Goal: Find contact information: Find contact information

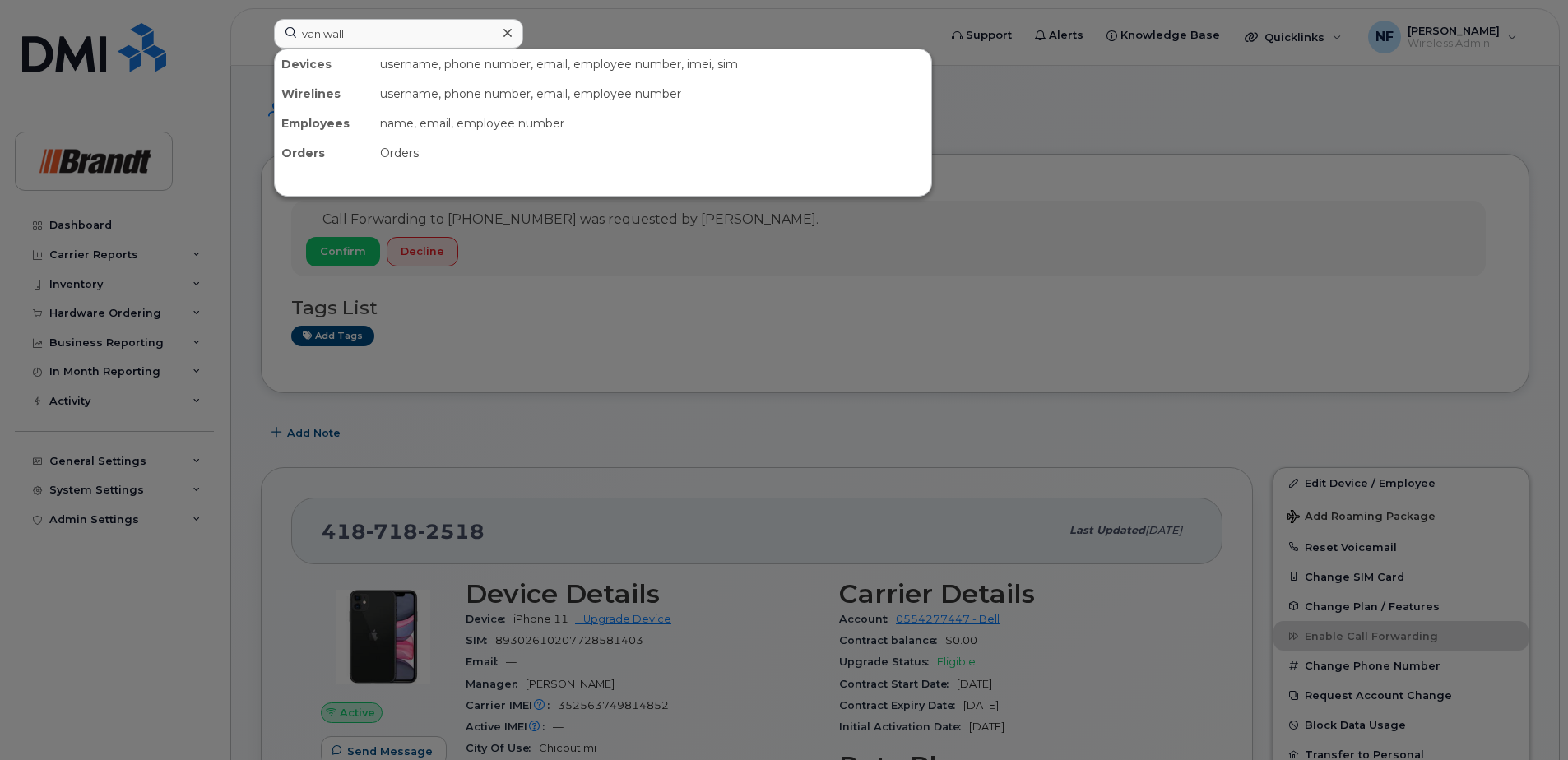
type input "van wall"
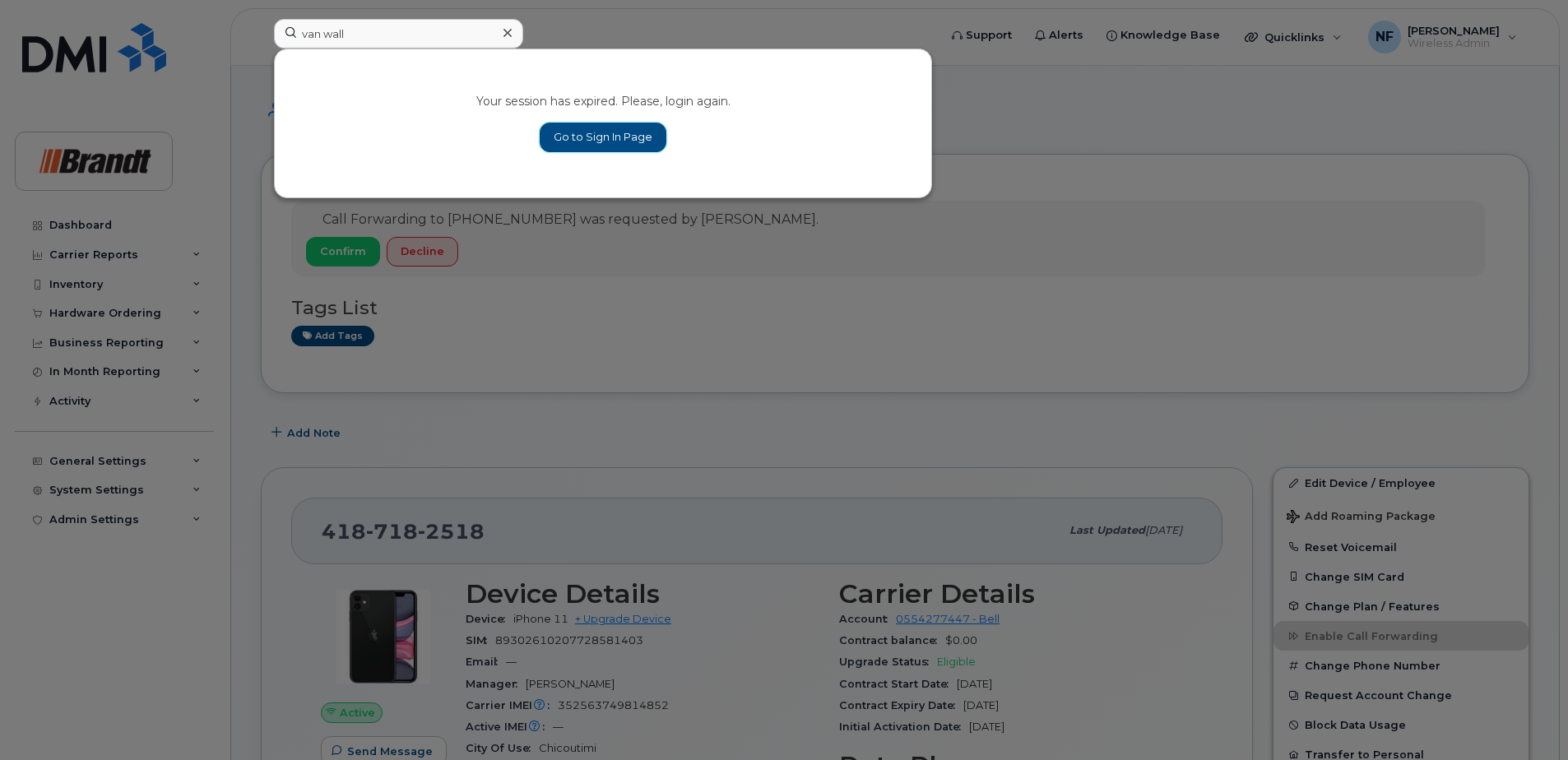
click at [591, 139] on link "Go to Sign In Page" at bounding box center [602, 137] width 127 height 30
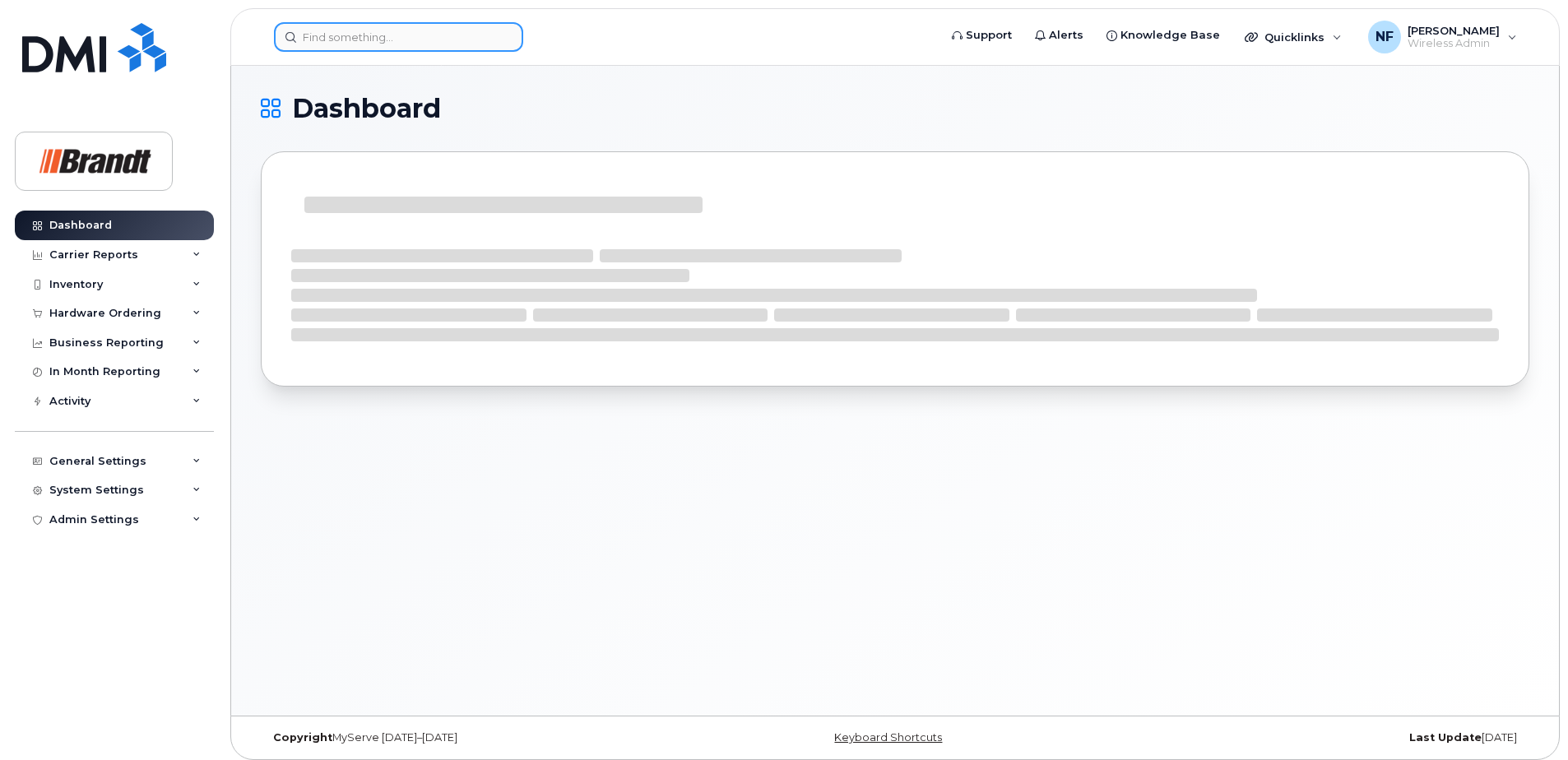
click at [410, 43] on input at bounding box center [398, 37] width 249 height 30
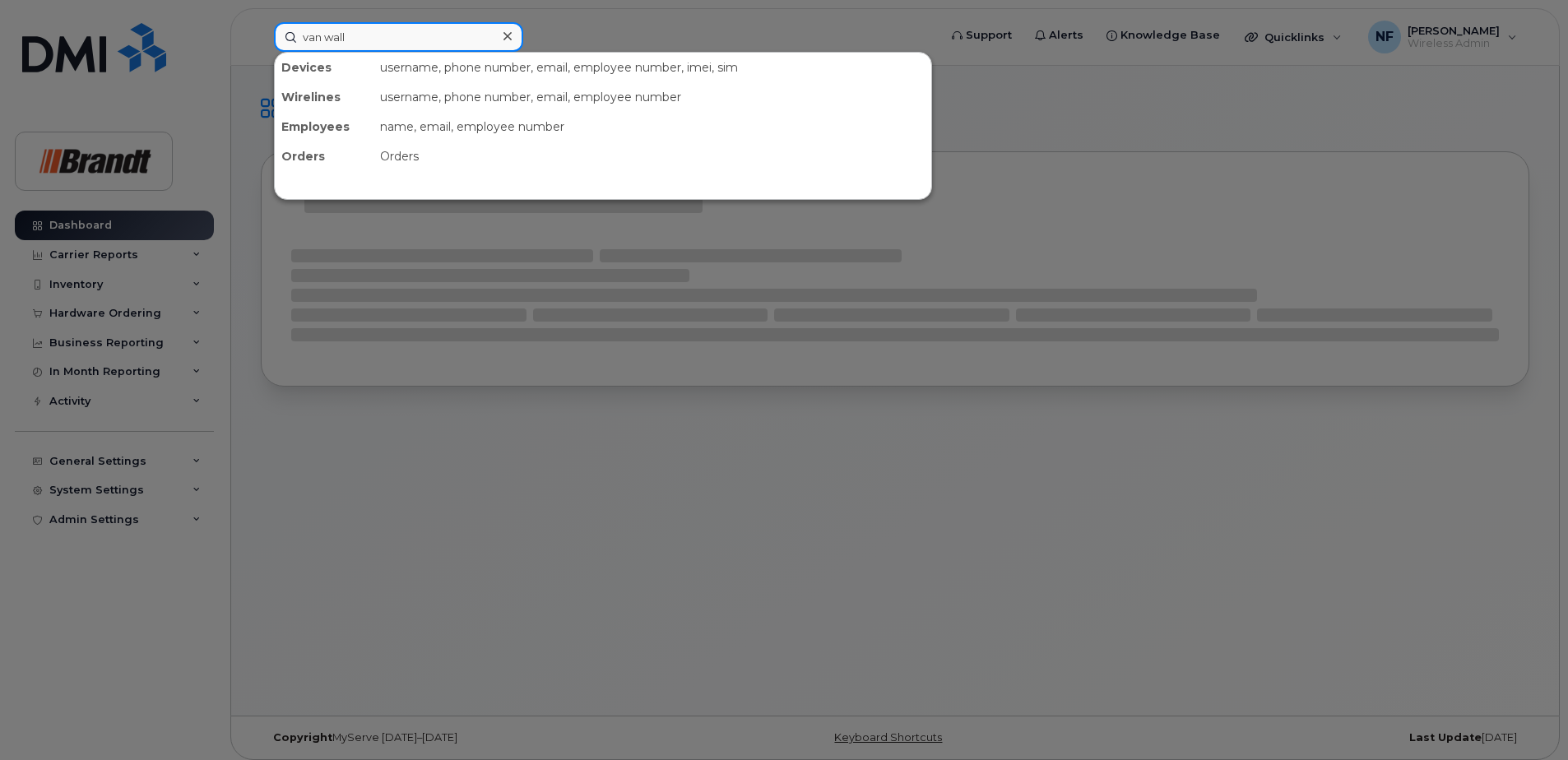
type input "van wall"
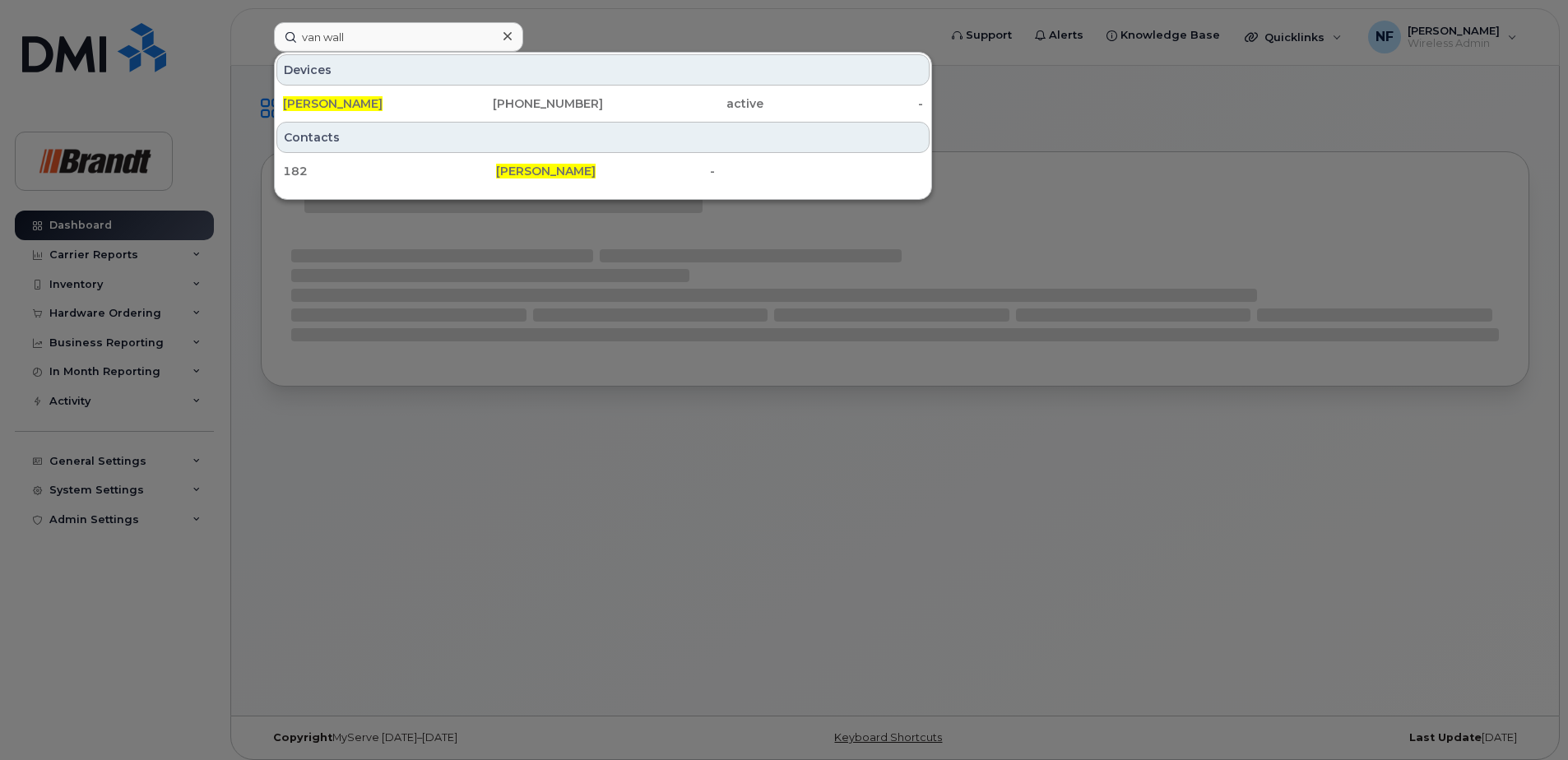
click at [467, 96] on div "[PHONE_NUMBER]" at bounding box center [523, 103] width 160 height 16
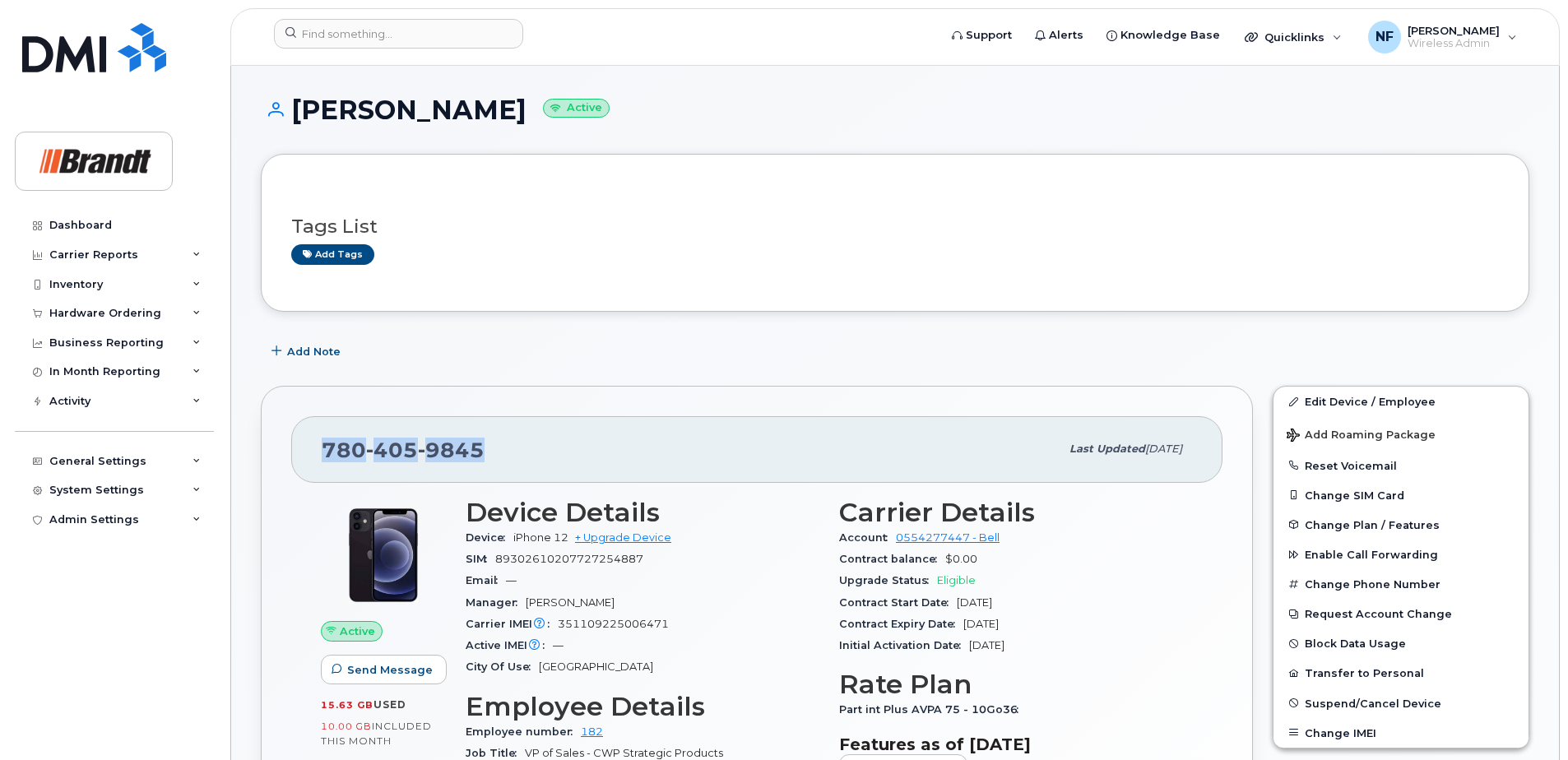
drag, startPoint x: 479, startPoint y: 456, endPoint x: 299, endPoint y: 449, distance: 180.1
click at [299, 449] on div "780 405 9845 Last updated Sep 17, 2025" at bounding box center [757, 449] width 931 height 66
drag, startPoint x: 299, startPoint y: 449, endPoint x: 500, endPoint y: 438, distance: 201.3
click at [500, 438] on div "780 405 9845" at bounding box center [690, 449] width 738 height 34
